Goal: Task Accomplishment & Management: Manage account settings

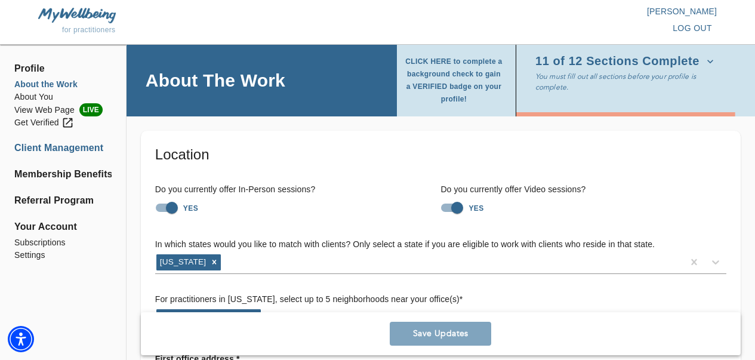
click at [60, 150] on li "Client Management" at bounding box center [62, 148] width 97 height 14
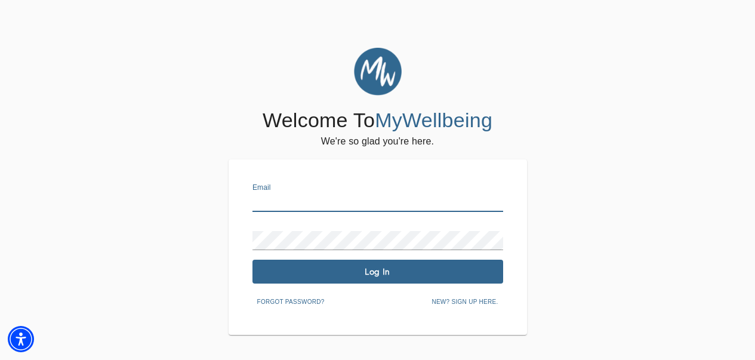
click at [273, 207] on input "text" at bounding box center [378, 202] width 251 height 19
type input "[PERSON_NAME][EMAIL_ADDRESS][PERSON_NAME][DOMAIN_NAME]"
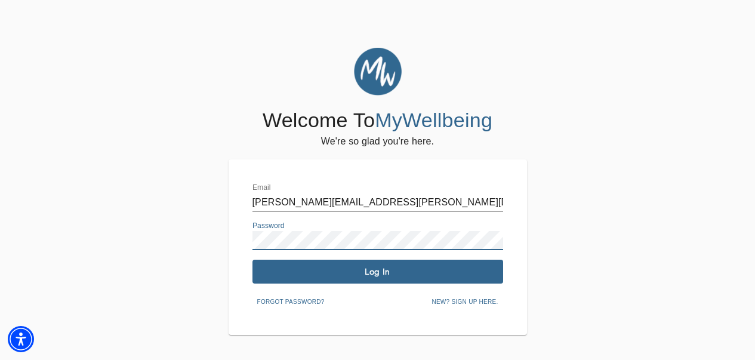
click at [294, 271] on span "Log In" at bounding box center [377, 271] width 241 height 11
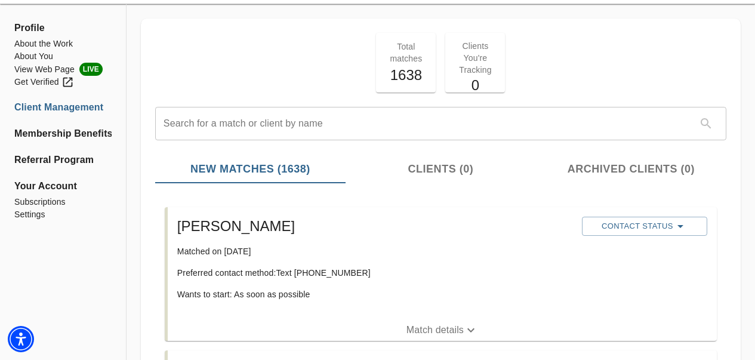
scroll to position [60, 0]
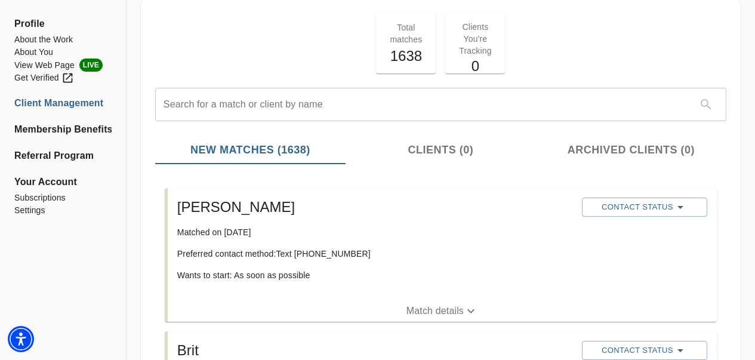
click at [413, 313] on p "Match details" at bounding box center [435, 311] width 57 height 14
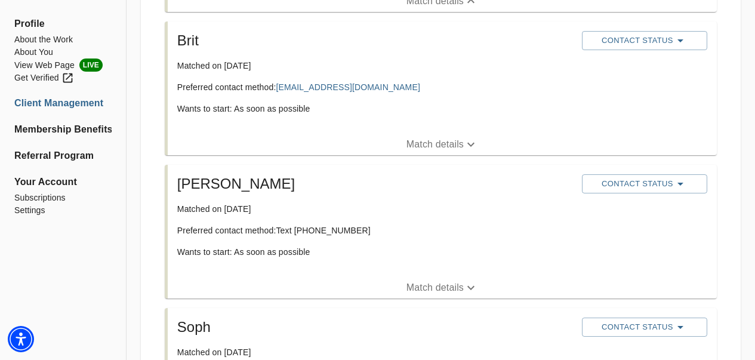
scroll to position [478, 0]
click at [431, 143] on p "Match details" at bounding box center [435, 144] width 57 height 14
